Goal: Find specific page/section: Find specific page/section

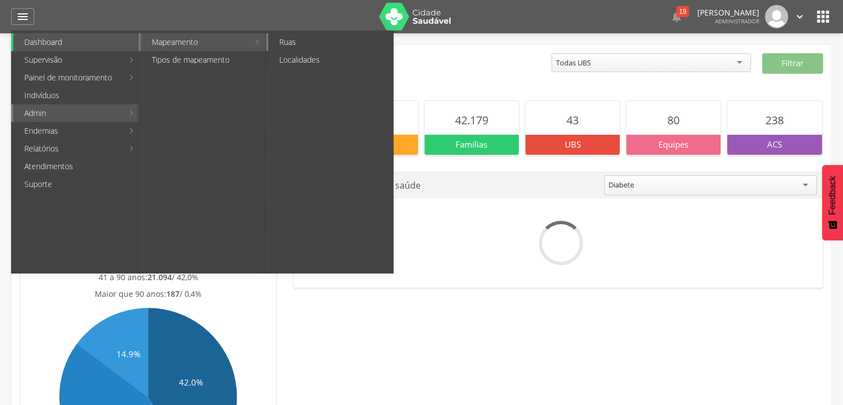
click at [295, 47] on link "Ruas" at bounding box center [330, 42] width 125 height 18
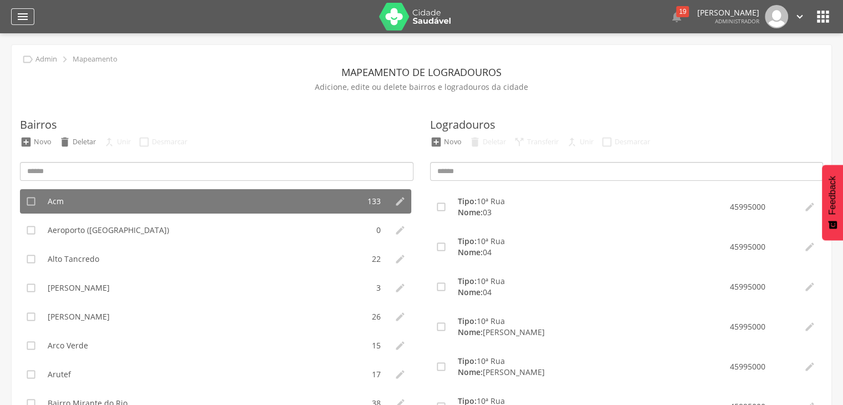
drag, startPoint x: 28, startPoint y: 10, endPoint x: 31, endPoint y: 17, distance: 7.2
click at [29, 10] on icon "" at bounding box center [22, 16] width 13 height 13
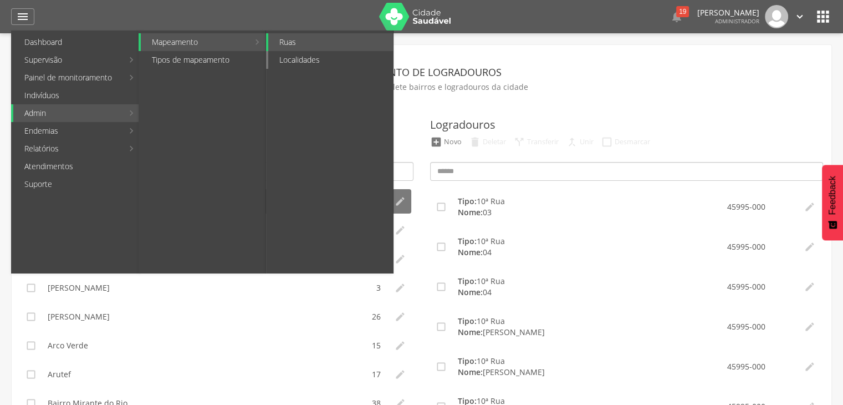
click at [297, 62] on link "Localidades" at bounding box center [330, 60] width 125 height 18
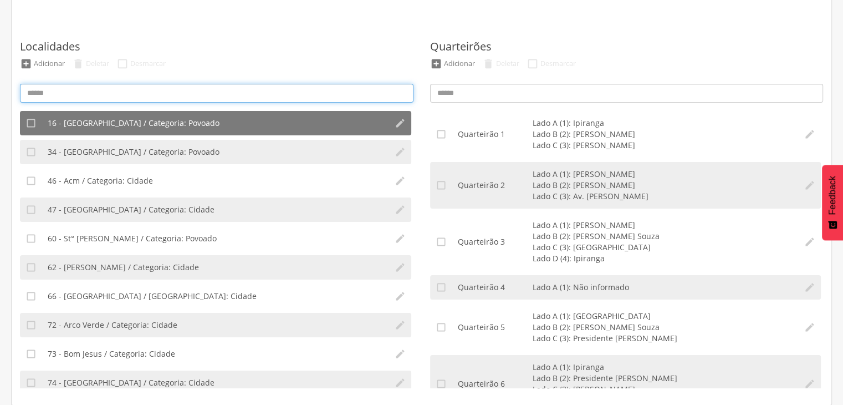
click at [133, 91] on input at bounding box center [217, 93] width 394 height 19
type input "****"
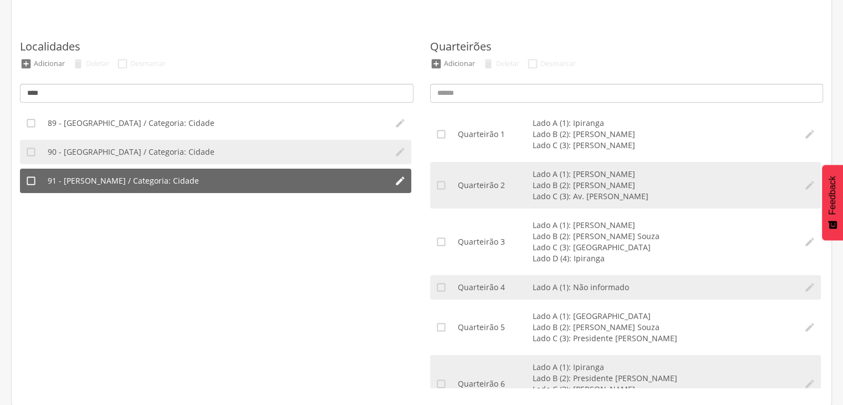
click at [99, 184] on span "91 - [PERSON_NAME] / Categoria: Cidade" at bounding box center [123, 180] width 151 height 11
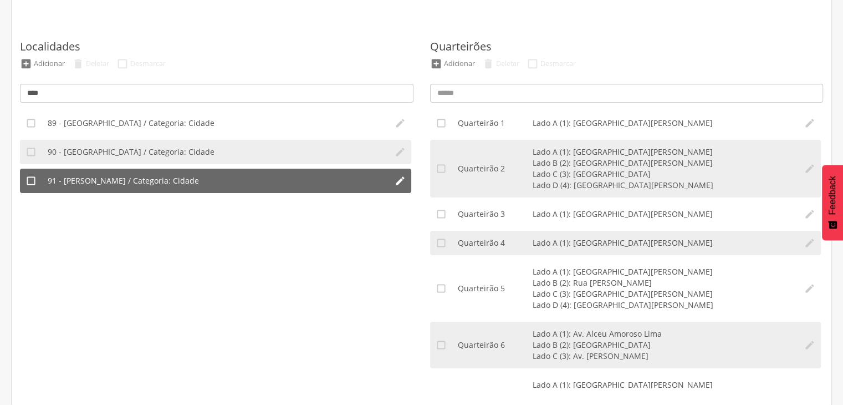
click at [175, 187] on li "91 - [PERSON_NAME] / Categoria: Cidade" at bounding box center [215, 181] width 347 height 24
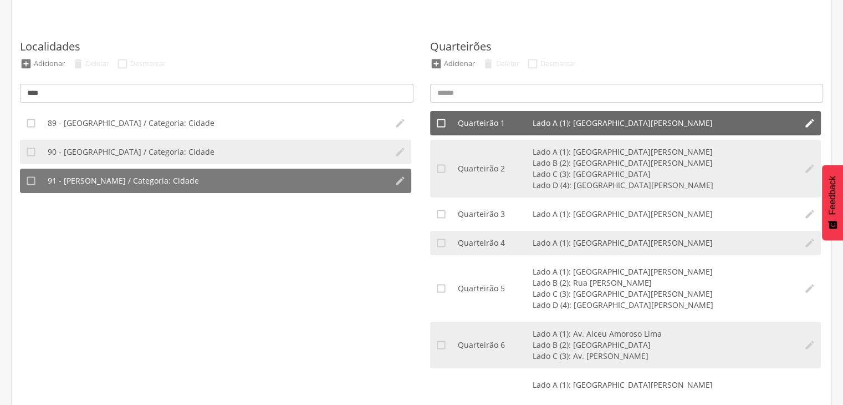
drag, startPoint x: 574, startPoint y: 123, endPoint x: 694, endPoint y: 123, distance: 119.8
click at [701, 124] on li "Lado A (1): [GEOGRAPHIC_DATA][PERSON_NAME]" at bounding box center [663, 123] width 261 height 11
click at [572, 128] on li "Quarteirão 1 Lado A (1): [GEOGRAPHIC_DATA][PERSON_NAME]" at bounding box center [625, 123] width 347 height 24
drag, startPoint x: 532, startPoint y: 120, endPoint x: 704, endPoint y: 123, distance: 171.4
click at [704, 123] on li "Lado A (1): [GEOGRAPHIC_DATA][PERSON_NAME]" at bounding box center [663, 123] width 261 height 11
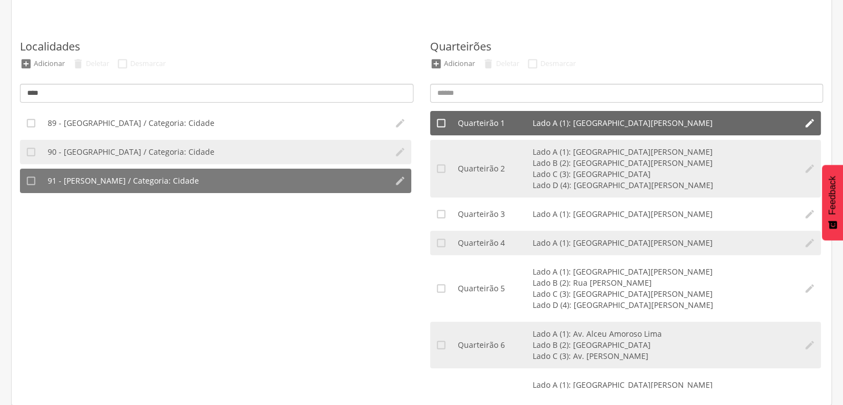
click at [484, 126] on div "Quarteirão 1" at bounding box center [495, 123] width 75 height 11
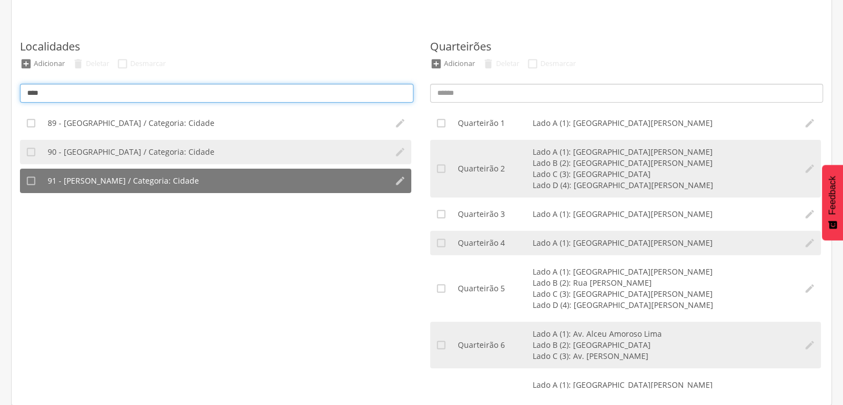
drag, startPoint x: 58, startPoint y: 91, endPoint x: 24, endPoint y: 85, distance: 34.4
click at [24, 85] on input "****" at bounding box center [217, 93] width 394 height 19
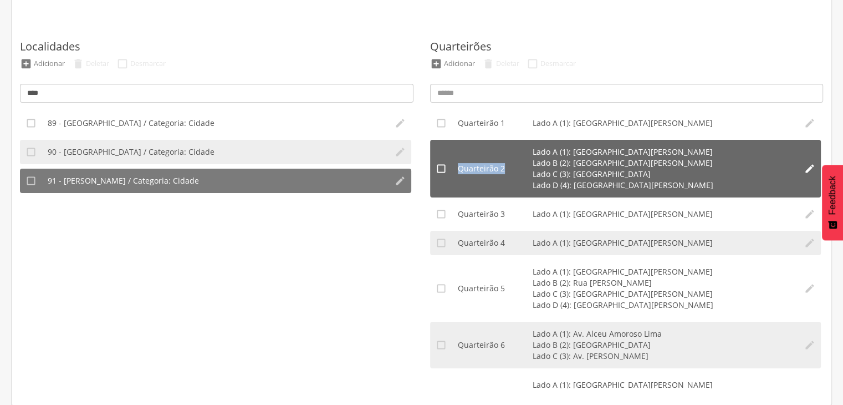
drag, startPoint x: 457, startPoint y: 169, endPoint x: 520, endPoint y: 167, distance: 62.1
click at [520, 167] on div "Quarteirão 2" at bounding box center [495, 168] width 75 height 11
click at [528, 150] on li "Quarteirão 2 Lado A (1): [GEOGRAPHIC_DATA][PERSON_NAME] (2): [GEOGRAPHIC_DATA][…" at bounding box center [625, 169] width 347 height 58
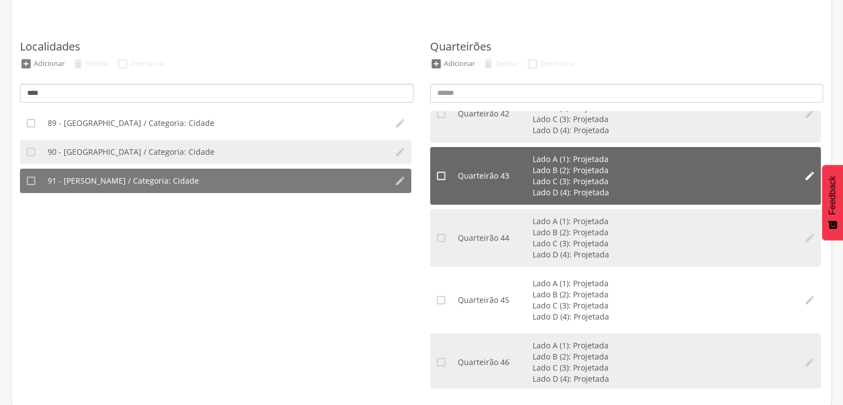
scroll to position [2261, 0]
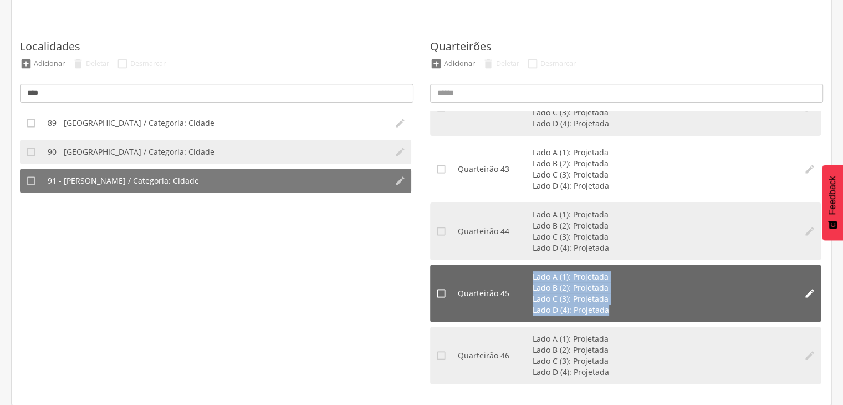
drag, startPoint x: 532, startPoint y: 274, endPoint x: 612, endPoint y: 316, distance: 90.3
click at [612, 316] on li "Quarteirão 45 Lado A (1): Projetada Lado B (2): Projetada Lado C (3): Projetada…" at bounding box center [625, 293] width 347 height 58
click at [537, 302] on li "Lado C (3): Projetada" at bounding box center [663, 298] width 261 height 11
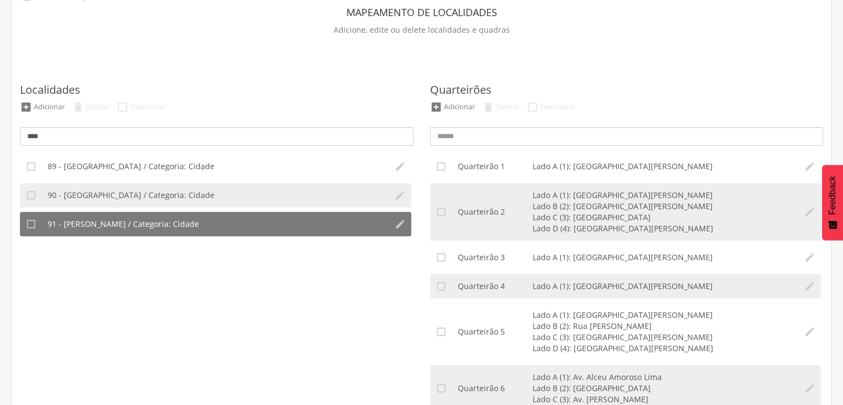
scroll to position [105, 0]
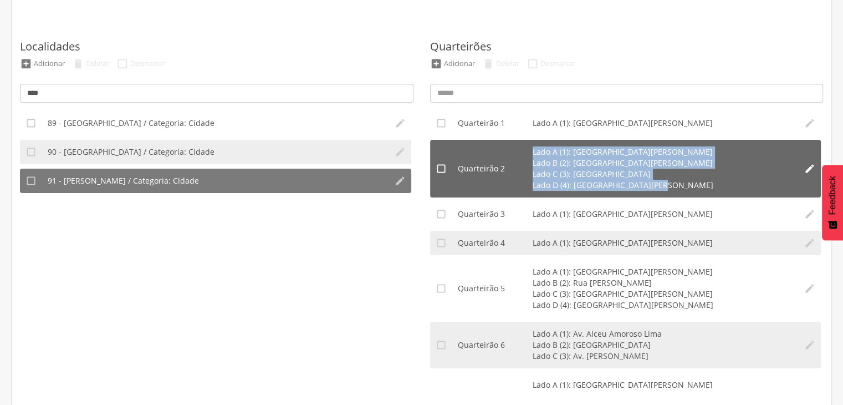
drag, startPoint x: 658, startPoint y: 184, endPoint x: 525, endPoint y: 152, distance: 136.1
click at [533, 147] on ul "Lado A (1): [GEOGRAPHIC_DATA][PERSON_NAME] (2): [GEOGRAPHIC_DATA][PERSON_NAME] …" at bounding box center [663, 168] width 261 height 44
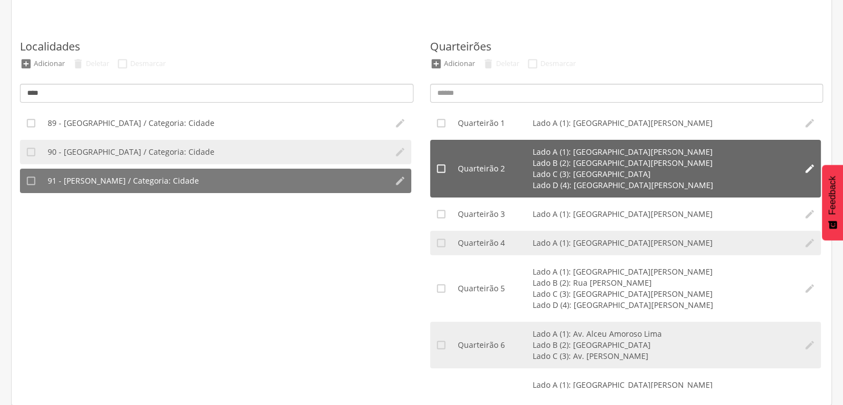
click at [522, 154] on li "Quarteirão 2 Lado A (1): [GEOGRAPHIC_DATA][PERSON_NAME] (2): [GEOGRAPHIC_DATA][…" at bounding box center [625, 169] width 347 height 58
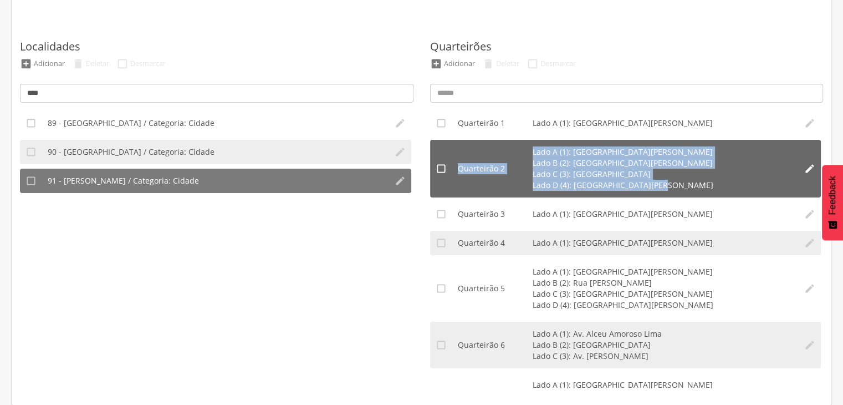
drag, startPoint x: 665, startPoint y: 185, endPoint x: 459, endPoint y: 164, distance: 207.3
click at [459, 164] on li "Quarteirão 2 Lado A (1): [GEOGRAPHIC_DATA][PERSON_NAME] (2): [GEOGRAPHIC_DATA][…" at bounding box center [625, 169] width 347 height 58
click at [480, 174] on li "Quarteirão 2 Lado A (1): [GEOGRAPHIC_DATA][PERSON_NAME] (2): [GEOGRAPHIC_DATA][…" at bounding box center [625, 169] width 347 height 58
drag, startPoint x: 459, startPoint y: 168, endPoint x: 658, endPoint y: 185, distance: 199.2
click at [662, 185] on li "Quarteirão 2 Lado A (1): [GEOGRAPHIC_DATA][PERSON_NAME] (2): [GEOGRAPHIC_DATA][…" at bounding box center [625, 169] width 347 height 58
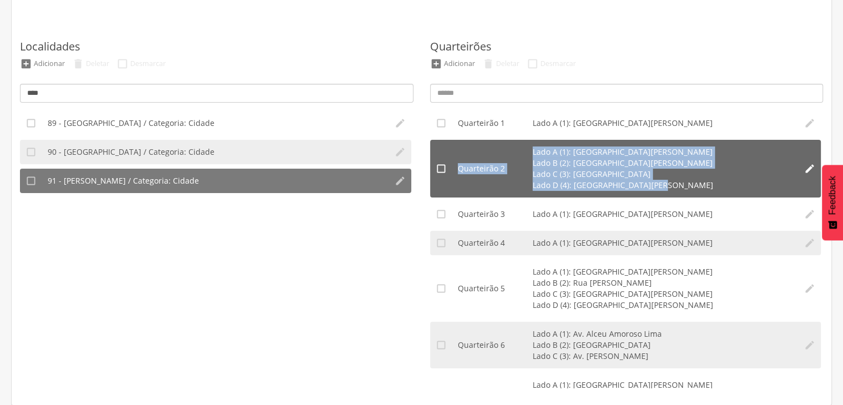
click at [566, 176] on li "Lado C (3): [GEOGRAPHIC_DATA]" at bounding box center [663, 174] width 261 height 11
click at [557, 187] on li "Lado D (4): [GEOGRAPHIC_DATA][PERSON_NAME]" at bounding box center [663, 185] width 261 height 11
drag, startPoint x: 651, startPoint y: 191, endPoint x: 457, endPoint y: 154, distance: 197.7
click at [457, 154] on li "Quarteirão 2 Lado A (1): [GEOGRAPHIC_DATA][PERSON_NAME] (2): [GEOGRAPHIC_DATA][…" at bounding box center [625, 169] width 347 height 58
click at [476, 172] on div "Quarteirão 2" at bounding box center [495, 168] width 75 height 11
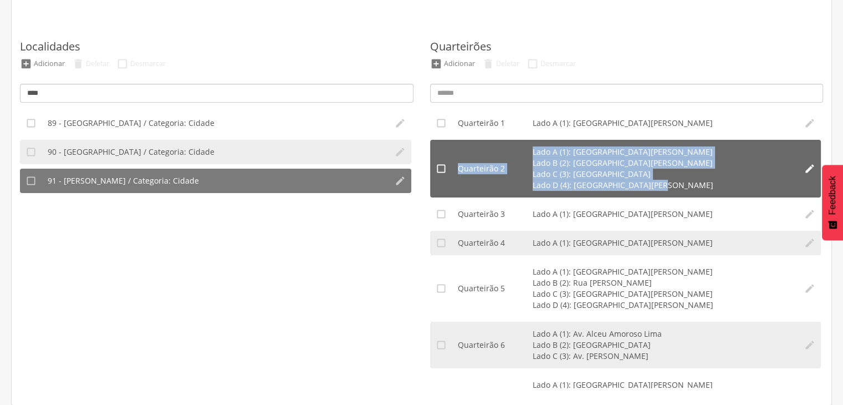
drag, startPoint x: 662, startPoint y: 185, endPoint x: 457, endPoint y: 160, distance: 206.1
click at [457, 160] on li "Quarteirão 2 Lado A (1): [GEOGRAPHIC_DATA][PERSON_NAME] (2): [GEOGRAPHIC_DATA][…" at bounding box center [625, 169] width 347 height 58
click at [476, 168] on div "Quarteirão 2" at bounding box center [495, 168] width 75 height 11
click at [574, 154] on li "Lado A (1): [GEOGRAPHIC_DATA][PERSON_NAME]" at bounding box center [663, 151] width 261 height 11
click at [604, 190] on li "Quarteirão 2 Lado A (1): [GEOGRAPHIC_DATA][PERSON_NAME] (2): [GEOGRAPHIC_DATA][…" at bounding box center [625, 169] width 347 height 58
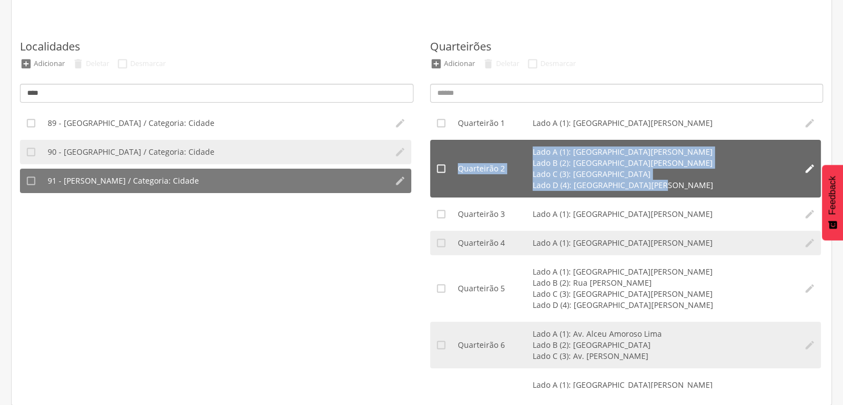
drag, startPoint x: 663, startPoint y: 186, endPoint x: 457, endPoint y: 165, distance: 206.3
click at [457, 165] on li "Quarteirão 2 Lado A (1): [GEOGRAPHIC_DATA][PERSON_NAME] (2): [GEOGRAPHIC_DATA][…" at bounding box center [625, 169] width 347 height 58
click at [459, 174] on li "Quarteirão 2 Lado A (1): [GEOGRAPHIC_DATA][PERSON_NAME] (2): [GEOGRAPHIC_DATA][…" at bounding box center [625, 169] width 347 height 58
drag, startPoint x: 532, startPoint y: 147, endPoint x: 671, endPoint y: 191, distance: 145.9
click at [672, 191] on li "Quarteirão 2 Lado A (1): [GEOGRAPHIC_DATA][PERSON_NAME] (2): [GEOGRAPHIC_DATA][…" at bounding box center [625, 169] width 347 height 58
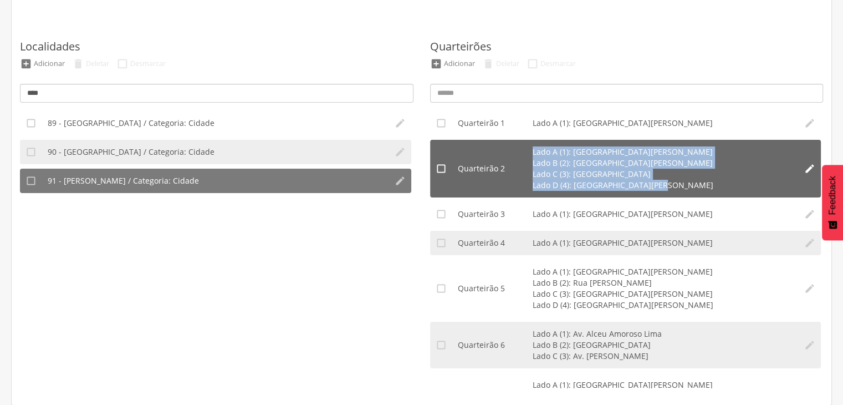
click at [591, 182] on li "Lado D (4): [GEOGRAPHIC_DATA][PERSON_NAME]" at bounding box center [663, 185] width 261 height 11
click at [570, 191] on li "Quarteirão 2 Lado A (1): [GEOGRAPHIC_DATA][PERSON_NAME] (2): [GEOGRAPHIC_DATA][…" at bounding box center [625, 169] width 347 height 58
drag, startPoint x: 459, startPoint y: 165, endPoint x: 664, endPoint y: 182, distance: 205.9
click at [679, 187] on li "Quarteirão 2 Lado A (1): [GEOGRAPHIC_DATA][PERSON_NAME] (2): [GEOGRAPHIC_DATA][…" at bounding box center [625, 169] width 347 height 58
click at [519, 167] on div "Quarteirão 2" at bounding box center [495, 168] width 75 height 11
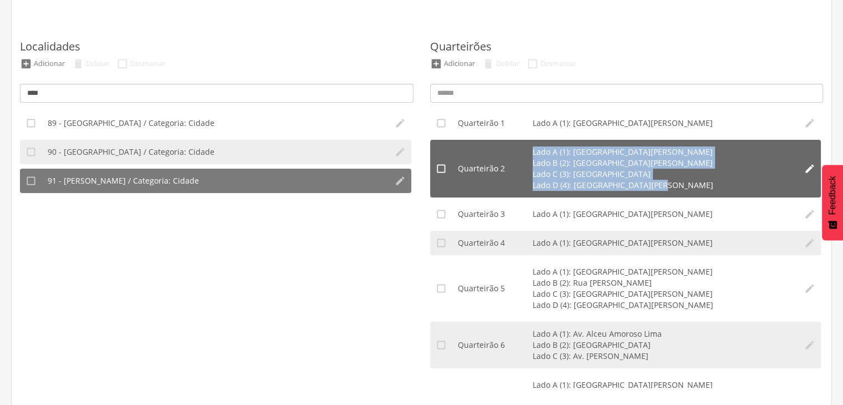
drag, startPoint x: 664, startPoint y: 186, endPoint x: 529, endPoint y: 146, distance: 140.9
click at [530, 146] on li "Quarteirão 2 Lado A (1): [GEOGRAPHIC_DATA][PERSON_NAME] (2): [GEOGRAPHIC_DATA][…" at bounding box center [625, 169] width 347 height 58
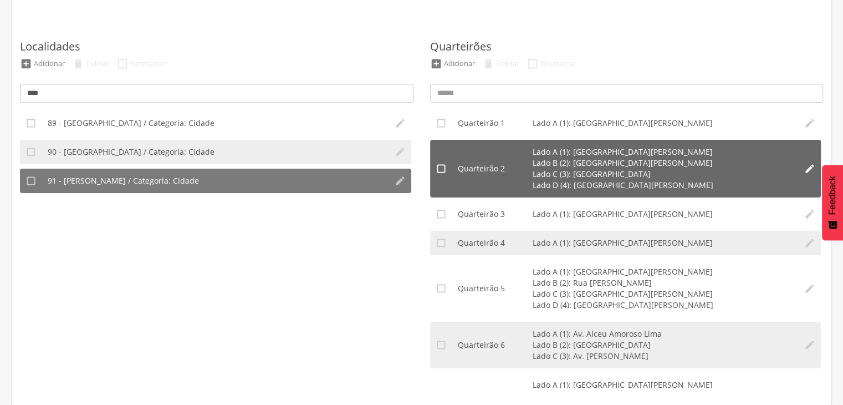
click at [505, 169] on div "Quarteirão 2" at bounding box center [495, 168] width 75 height 11
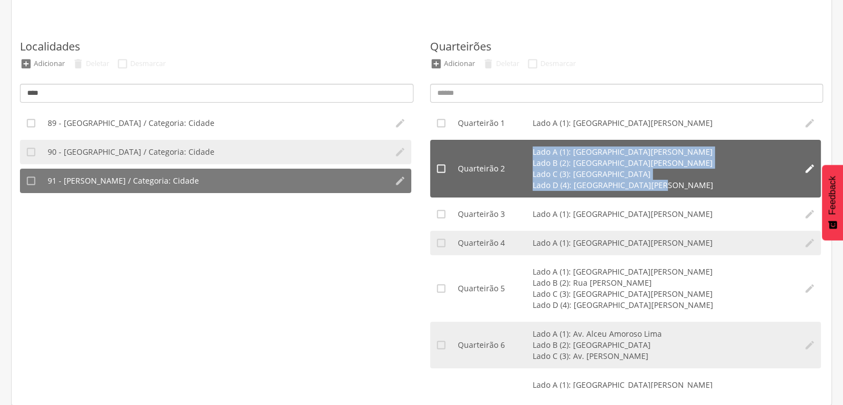
drag, startPoint x: 660, startPoint y: 186, endPoint x: 513, endPoint y: 155, distance: 149.6
click at [530, 147] on li "Quarteirão 2 Lado A (1): [GEOGRAPHIC_DATA][PERSON_NAME] (2): [GEOGRAPHIC_DATA][…" at bounding box center [625, 169] width 347 height 58
drag, startPoint x: 459, startPoint y: 165, endPoint x: 663, endPoint y: 187, distance: 204.7
click at [663, 187] on li "Quarteirão 2 Lado A (1): [GEOGRAPHIC_DATA][PERSON_NAME] (2): [GEOGRAPHIC_DATA][…" at bounding box center [625, 169] width 347 height 58
click at [637, 186] on li "Lado D (4): [GEOGRAPHIC_DATA][PERSON_NAME]" at bounding box center [663, 185] width 261 height 11
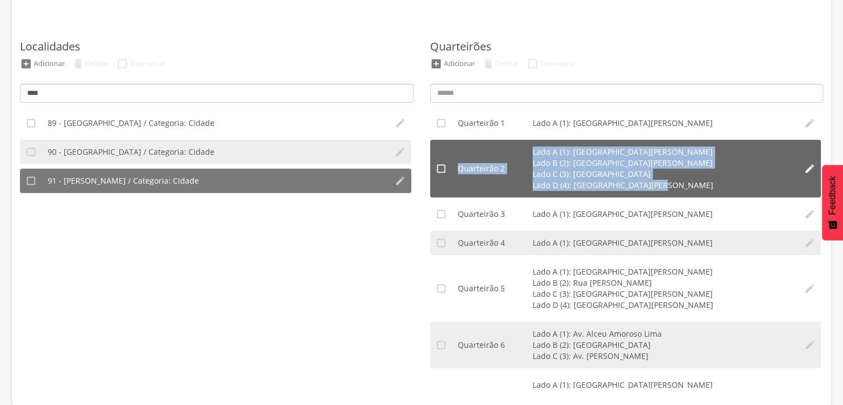
click at [608, 190] on li "Lado D (4): [GEOGRAPHIC_DATA][PERSON_NAME]" at bounding box center [663, 185] width 261 height 11
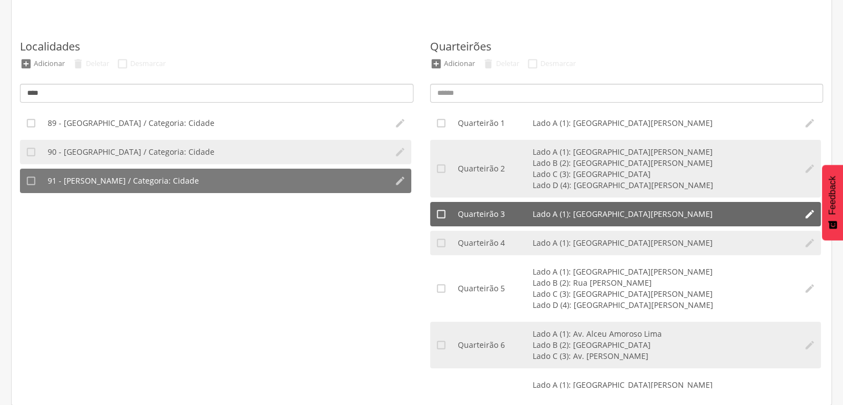
click at [583, 204] on li "Quarteirão 3 Lado A (1): [GEOGRAPHIC_DATA][PERSON_NAME]" at bounding box center [625, 214] width 347 height 24
drag, startPoint x: 572, startPoint y: 216, endPoint x: 703, endPoint y: 206, distance: 131.7
click at [703, 206] on li "Quarteirão 3 Lado A (1): [GEOGRAPHIC_DATA][PERSON_NAME]" at bounding box center [625, 214] width 347 height 24
click at [679, 213] on li "Lado A (1): [GEOGRAPHIC_DATA][PERSON_NAME]" at bounding box center [663, 213] width 261 height 11
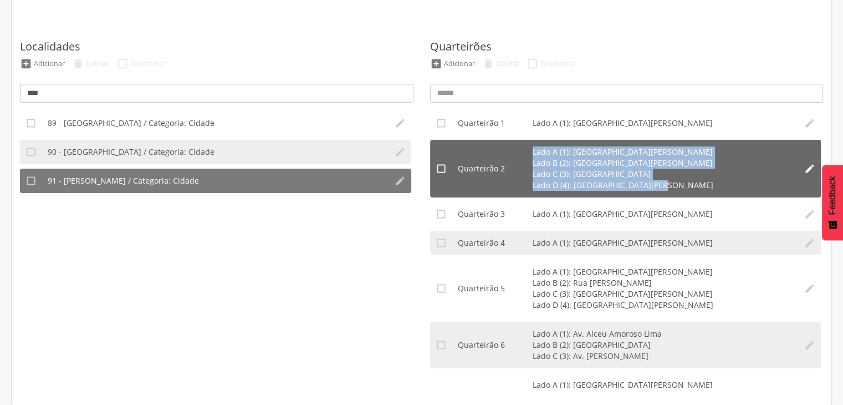
drag, startPoint x: 654, startPoint y: 186, endPoint x: 526, endPoint y: 145, distance: 134.7
click at [526, 145] on li "Quarteirão 2 Lado A (1): [GEOGRAPHIC_DATA][PERSON_NAME] (2): [GEOGRAPHIC_DATA][…" at bounding box center [625, 169] width 347 height 58
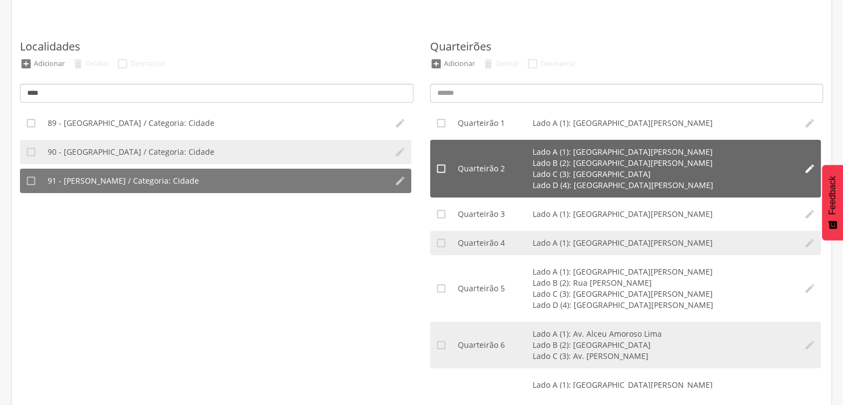
click at [526, 167] on div "Quarteirão 2" at bounding box center [495, 168] width 75 height 11
